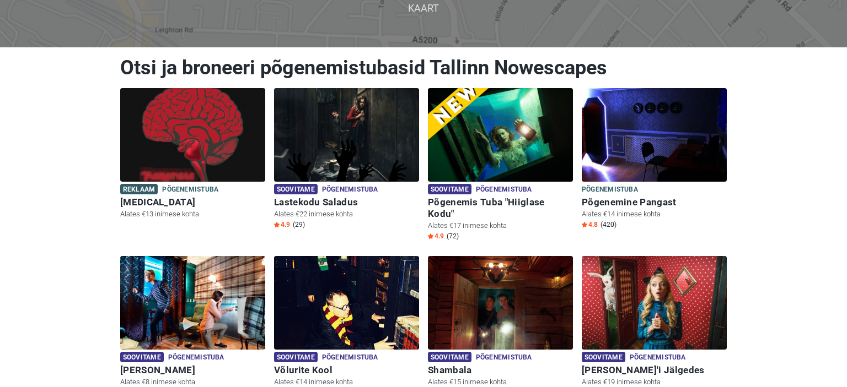
scroll to position [103, 0]
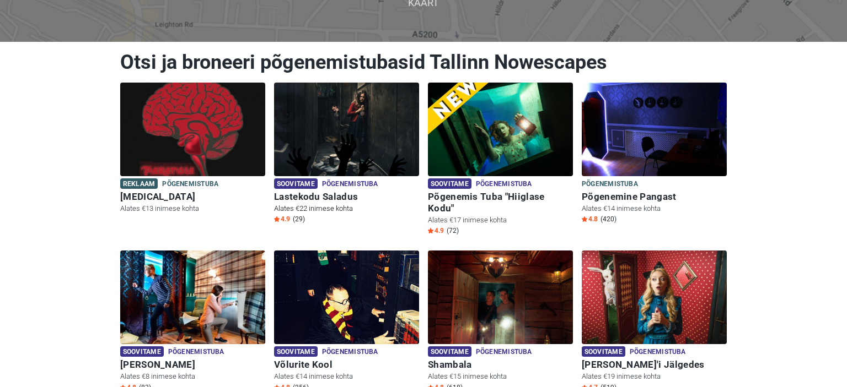
click at [342, 195] on h6 "Lastekodu Saladus" at bounding box center [346, 197] width 145 height 12
click at [481, 195] on h6 "Põgenemis Tuba "Hiiglase Kodu"" at bounding box center [500, 202] width 145 height 23
click at [635, 195] on h6 "Põgenemine Pangast" at bounding box center [654, 197] width 145 height 12
click at [625, 184] on span "Põgenemistuba" at bounding box center [610, 185] width 56 height 12
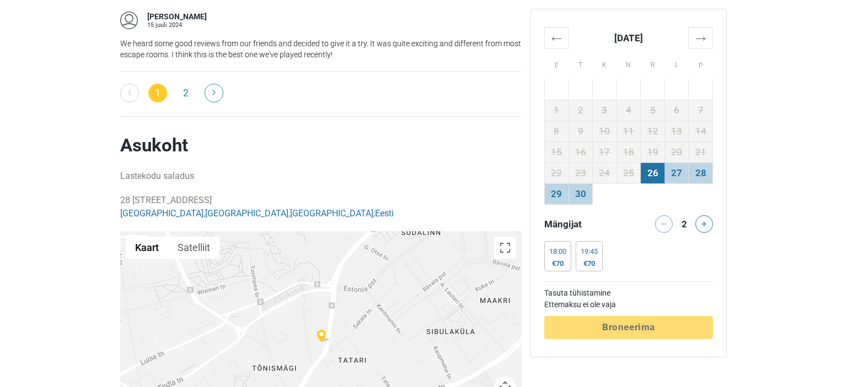
scroll to position [2112, 0]
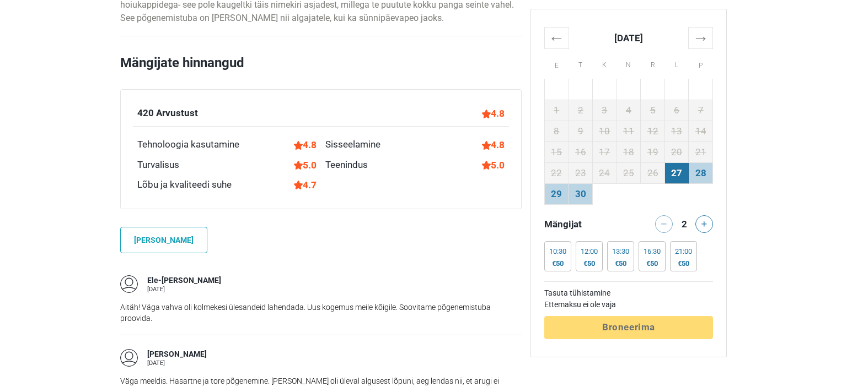
scroll to position [714, 0]
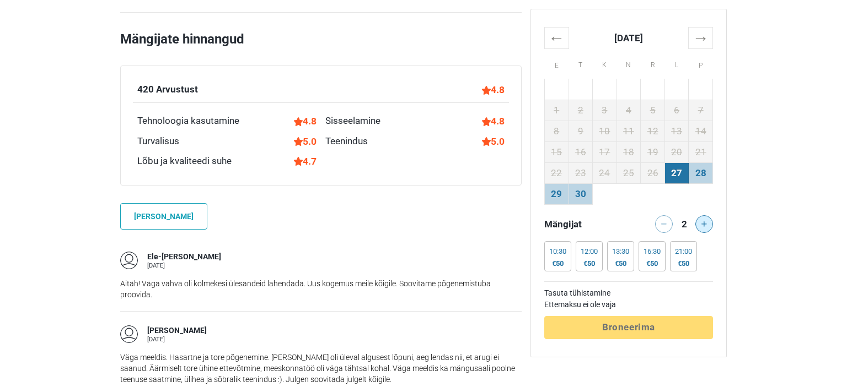
click at [706, 223] on icon at bounding box center [704, 225] width 6 height 6
click at [706, 223] on div at bounding box center [706, 225] width 22 height 18
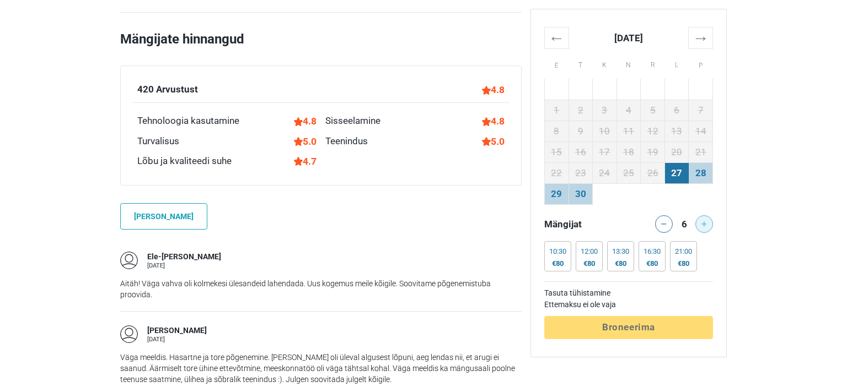
click at [706, 223] on div at bounding box center [706, 225] width 22 height 18
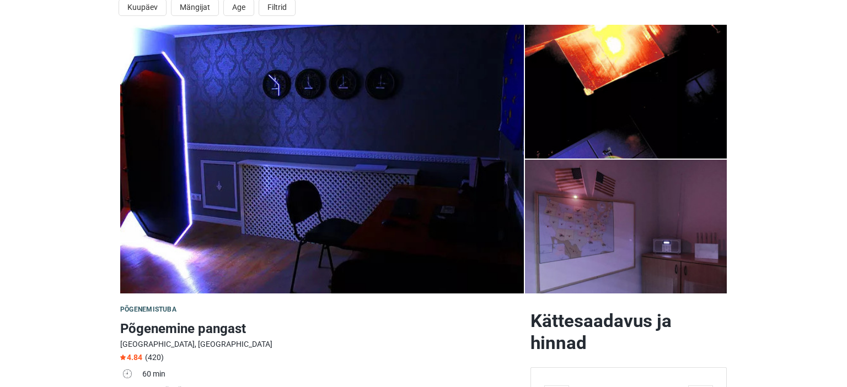
scroll to position [34, 0]
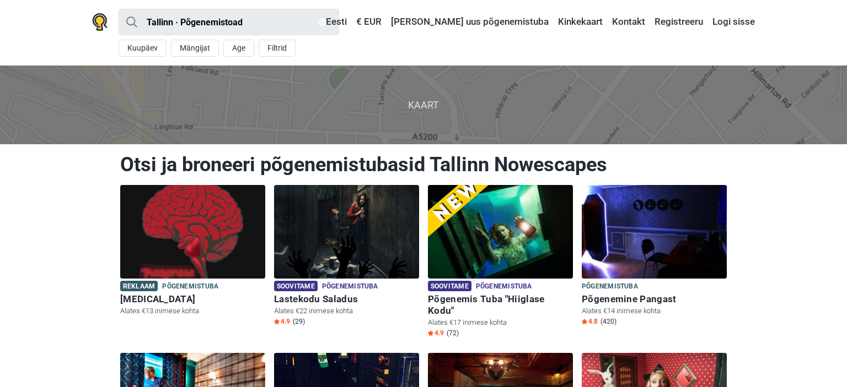
scroll to position [103, 0]
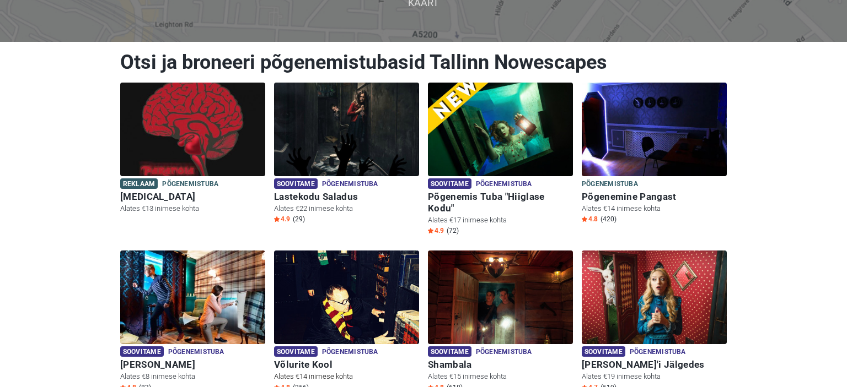
click at [304, 359] on h6 "Võlurite Kool" at bounding box center [346, 365] width 145 height 12
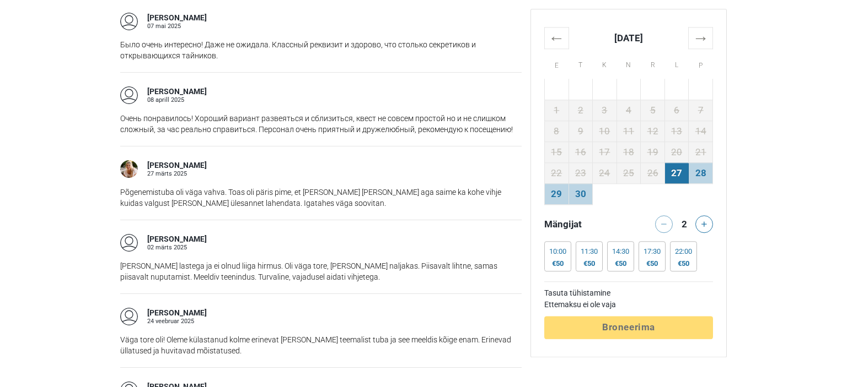
scroll to position [1228, 0]
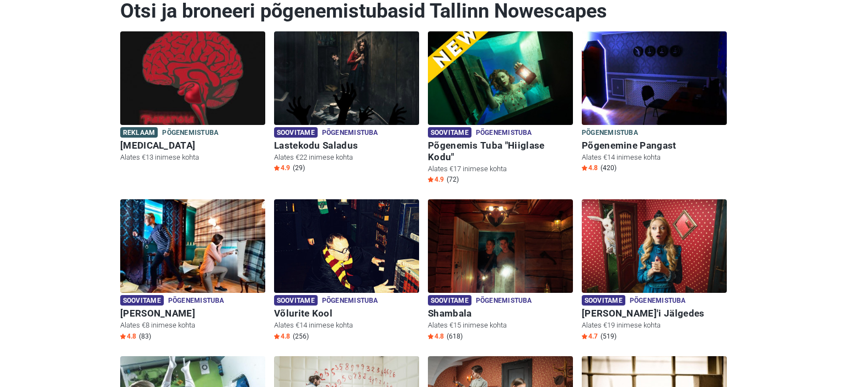
scroll to position [149, 0]
